Goal: Find specific page/section: Find specific page/section

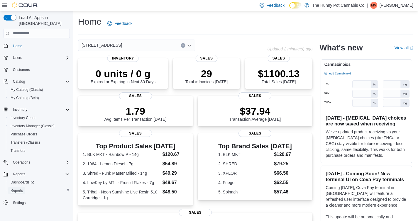
click at [19, 188] on span "Reports" at bounding box center [17, 190] width 12 height 5
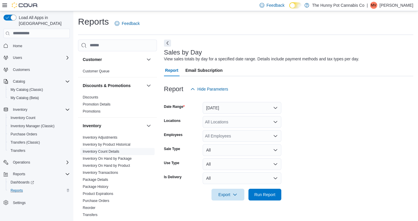
scroll to position [1, 0]
click at [41, 124] on span "Inventory Manager (Classic)" at bounding box center [33, 126] width 44 height 5
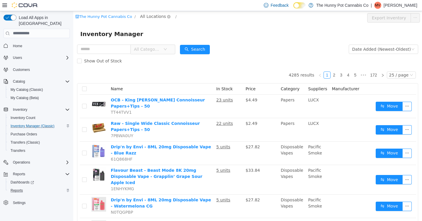
click at [146, 16] on span "All Locations" at bounding box center [153, 16] width 26 height 6
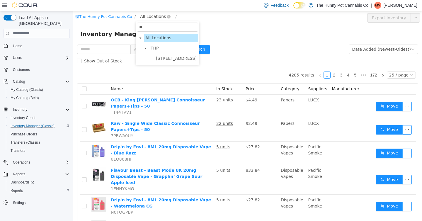
type input "*"
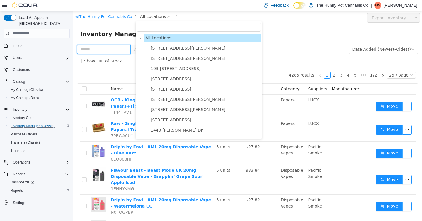
click at [108, 48] on input "text" at bounding box center [104, 48] width 54 height 9
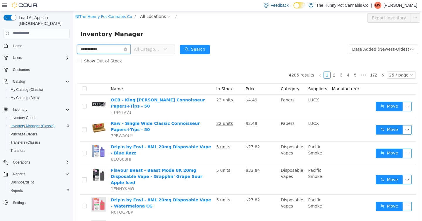
type input "**********"
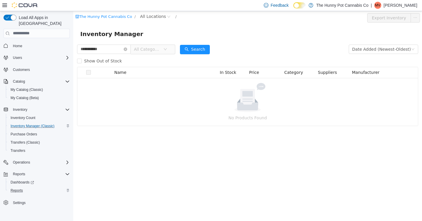
click at [147, 50] on span "All Categories" at bounding box center [147, 49] width 27 height 6
click at [127, 50] on icon "icon: close-circle" at bounding box center [126, 49] width 4 height 4
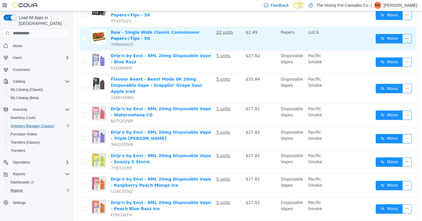
scroll to position [97, 0]
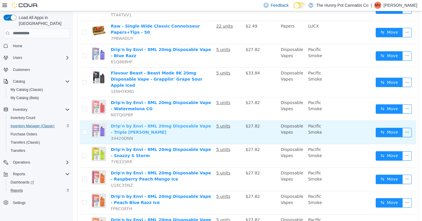
click at [152, 123] on link "Drip'n by Envi - 8ML 20mg Disposable Vape - Triple [PERSON_NAME]" at bounding box center [161, 128] width 100 height 11
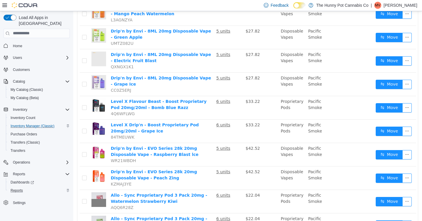
scroll to position [310, 0]
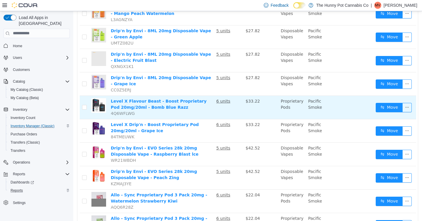
click at [149, 96] on td "Level X Flavour Beast - Boost Proprietary Pod 20mg/20ml - Bomb Blue Razz 4Q6WFL…" at bounding box center [160, 107] width 105 height 23
click at [147, 98] on link "Level X Flavour Beast - Boost Proprietary Pod 20mg/20ml - Bomb Blue Razz" at bounding box center [159, 103] width 96 height 11
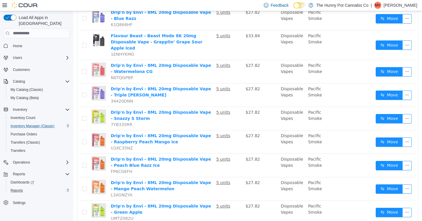
scroll to position [0, 0]
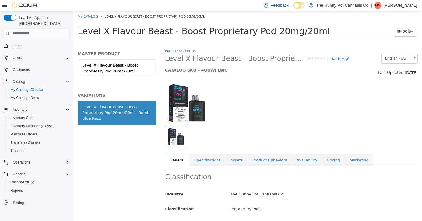
click at [177, 141] on img "button" at bounding box center [176, 137] width 20 height 20
